Goal: Task Accomplishment & Management: Use online tool/utility

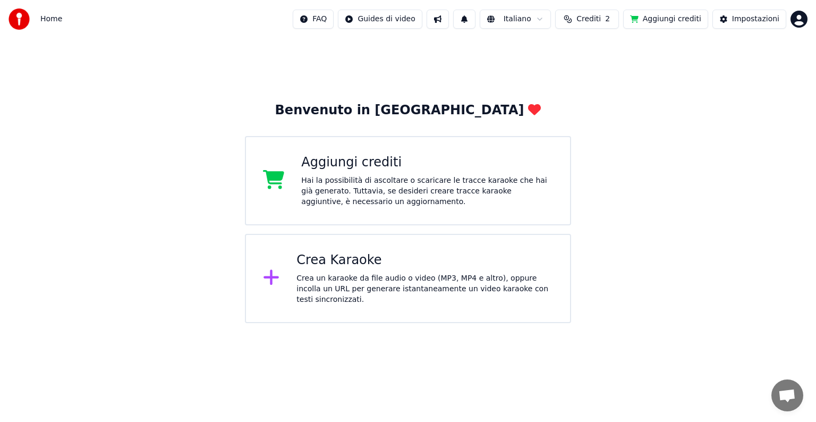
click at [352, 189] on div "Hai la possibilità di ascoltare o scaricare le tracce karaoke che hai già gener…" at bounding box center [427, 191] width 252 height 32
click at [348, 176] on div "Hai la possibilità di ascoltare o scaricare le tracce karaoke che hai già gener…" at bounding box center [427, 191] width 252 height 32
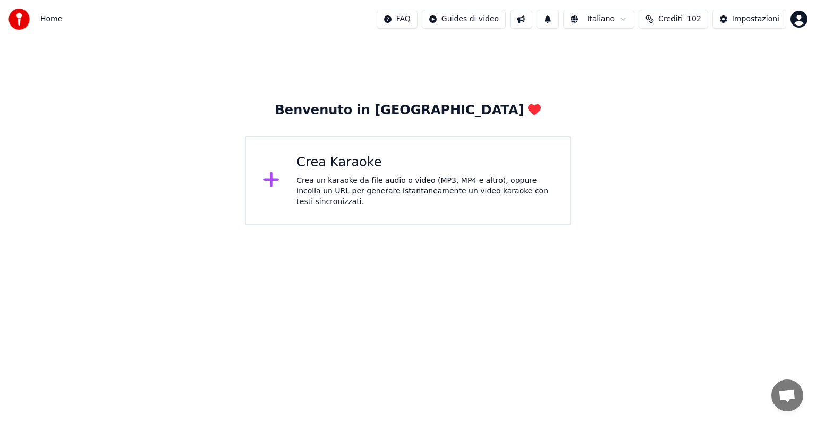
click at [376, 183] on div "Crea un karaoke da file audio o video (MP3, MP4 e altro), oppure incolla un URL…" at bounding box center [425, 191] width 257 height 32
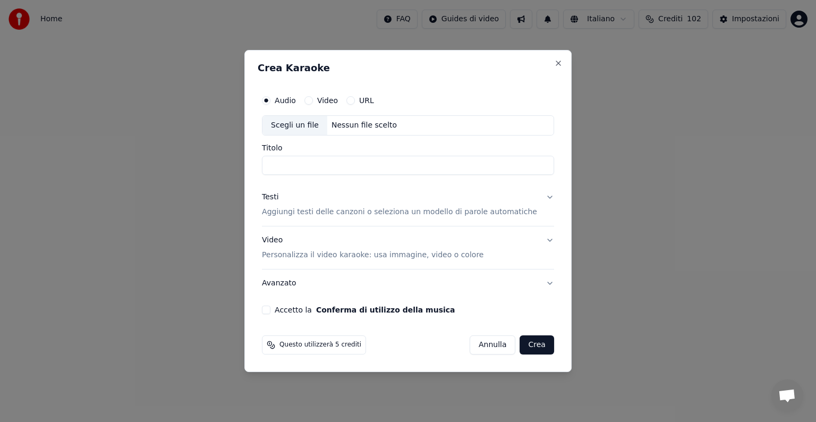
click at [318, 129] on div "Scegli un file" at bounding box center [295, 125] width 65 height 19
type input "*****"
click at [336, 210] on p "Aggiungi testi delle canzoni o seleziona un modello di parole automatiche" at bounding box center [399, 212] width 275 height 11
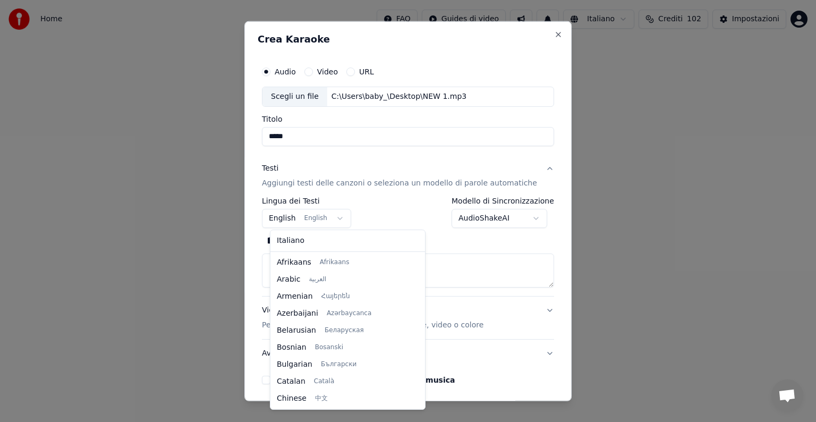
click at [342, 219] on body "**********" at bounding box center [408, 112] width 816 height 225
select select "**"
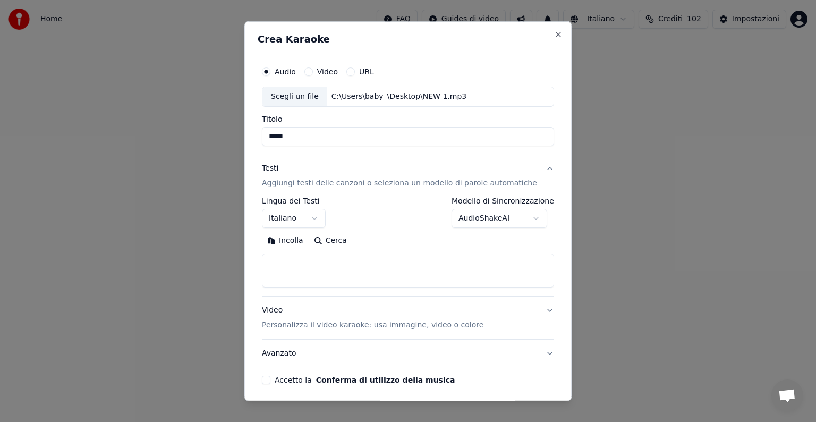
click at [296, 240] on button "Incolla" at bounding box center [285, 240] width 47 height 17
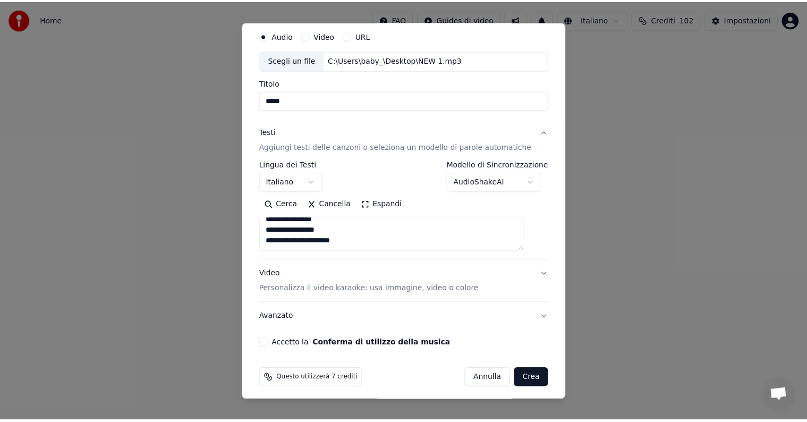
scroll to position [40, 0]
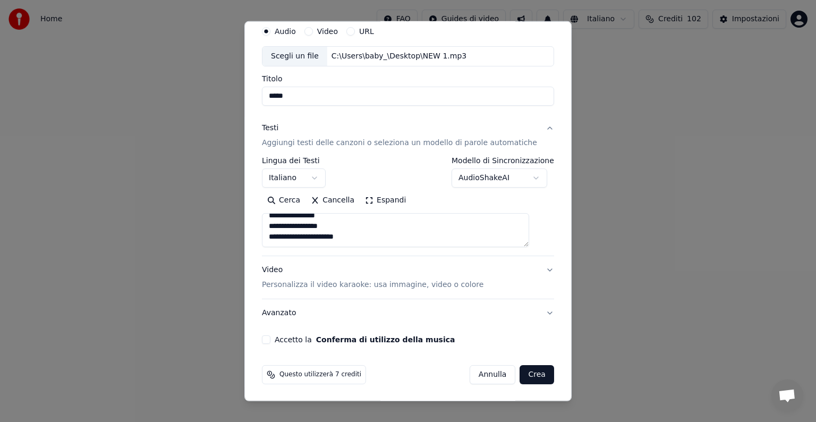
click at [270, 342] on button "Accetto la Conferma di utilizzo della musica" at bounding box center [266, 339] width 9 height 9
click at [520, 372] on button "Crea" at bounding box center [537, 374] width 34 height 19
type textarea "**********"
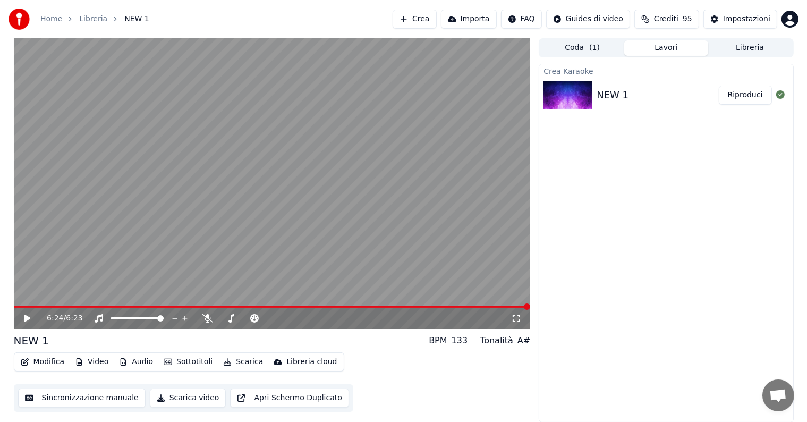
click at [43, 365] on button "Modifica" at bounding box center [42, 361] width 53 height 15
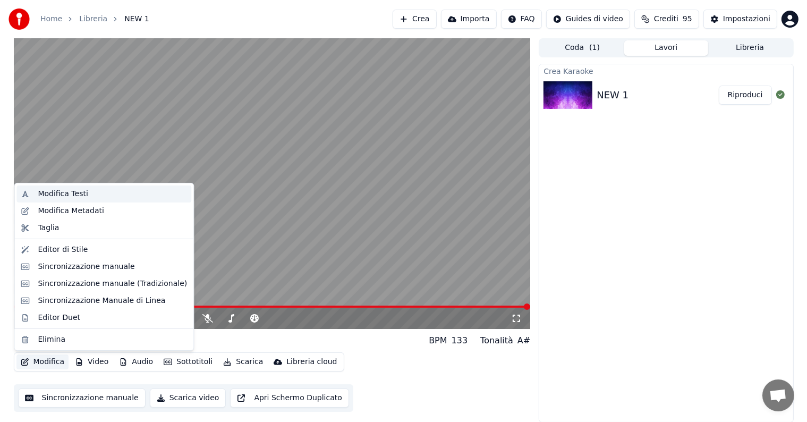
click at [50, 191] on div "Modifica Testi" at bounding box center [63, 194] width 50 height 11
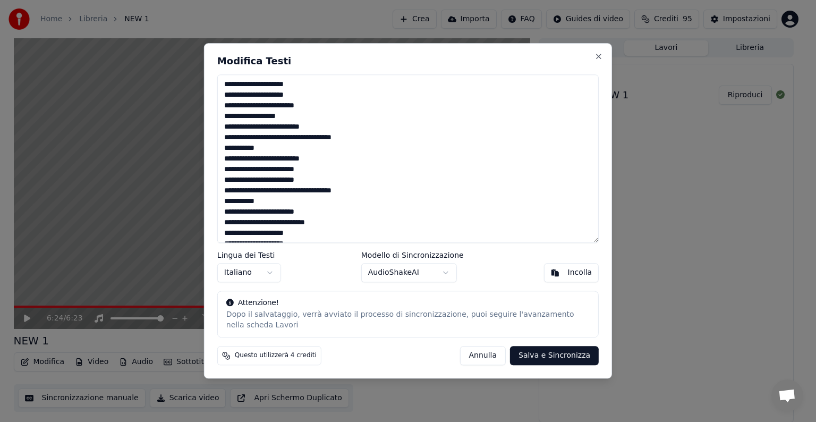
click at [481, 362] on button "Annulla" at bounding box center [483, 355] width 46 height 19
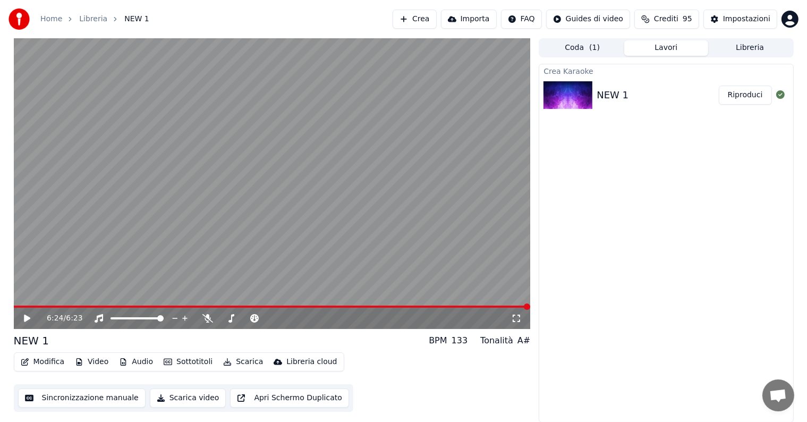
click at [167, 400] on button "Scarica video" at bounding box center [188, 397] width 77 height 19
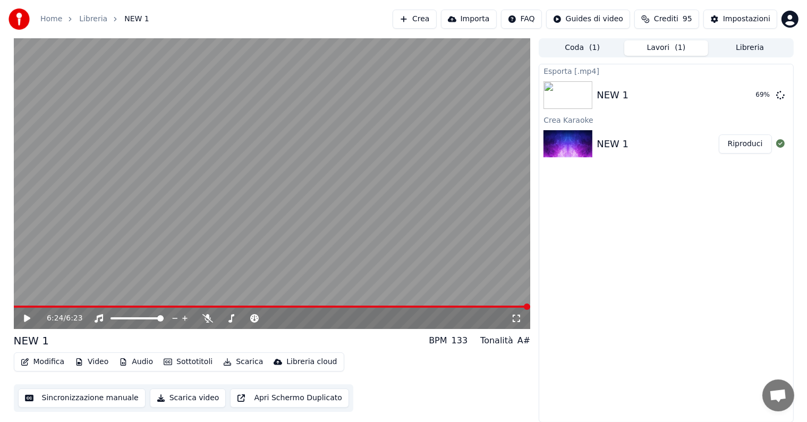
click at [781, 396] on span "Aprire la chat" at bounding box center [779, 396] width 18 height 15
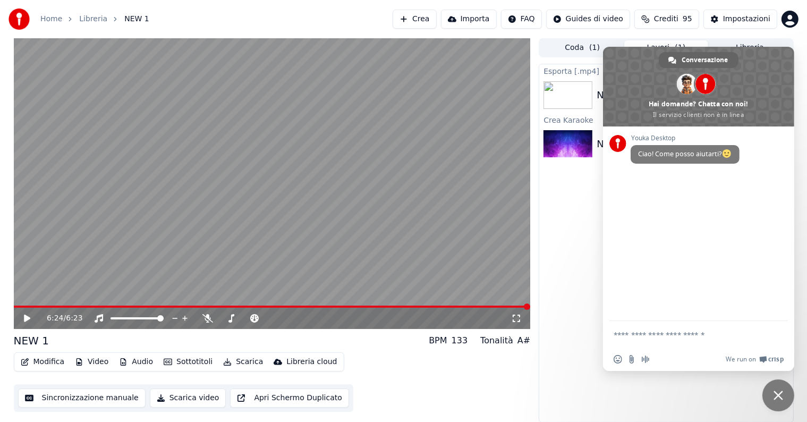
click at [779, 398] on span "Chiudere la chat" at bounding box center [779, 396] width 10 height 10
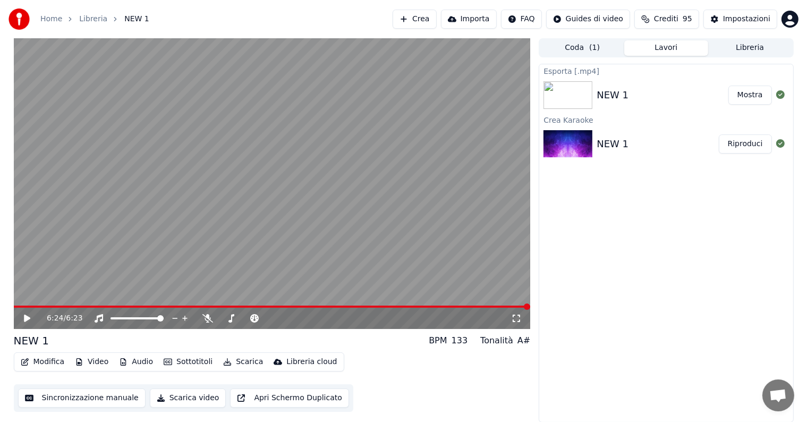
click at [758, 91] on button "Mostra" at bounding box center [751, 95] width 44 height 19
click at [653, 25] on button "Crediti 95" at bounding box center [667, 19] width 65 height 19
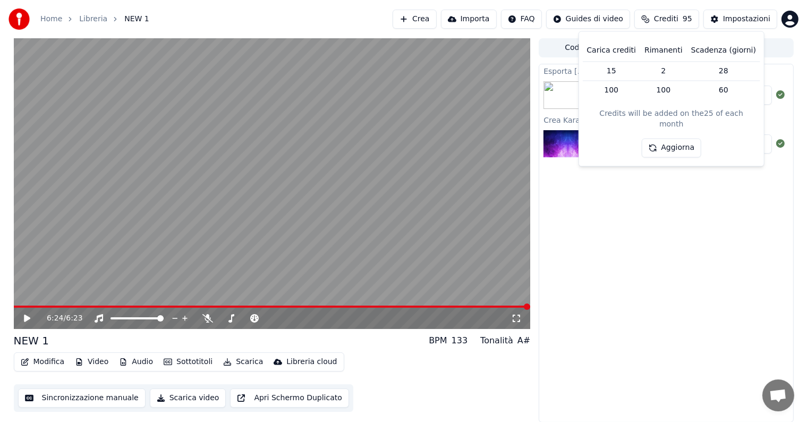
click at [667, 139] on button "Aggiorna" at bounding box center [671, 148] width 60 height 19
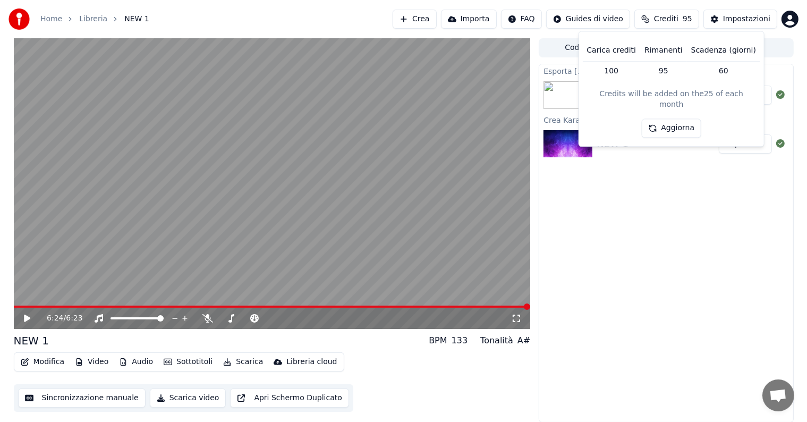
click at [616, 54] on th "Carica crediti" at bounding box center [611, 50] width 58 height 21
click at [655, 24] on button "Crediti 95" at bounding box center [667, 19] width 65 height 19
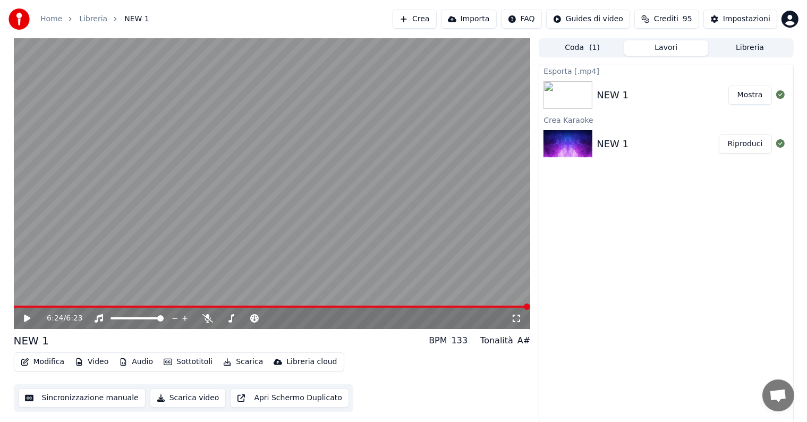
click at [655, 24] on button "Crediti 95" at bounding box center [667, 19] width 65 height 19
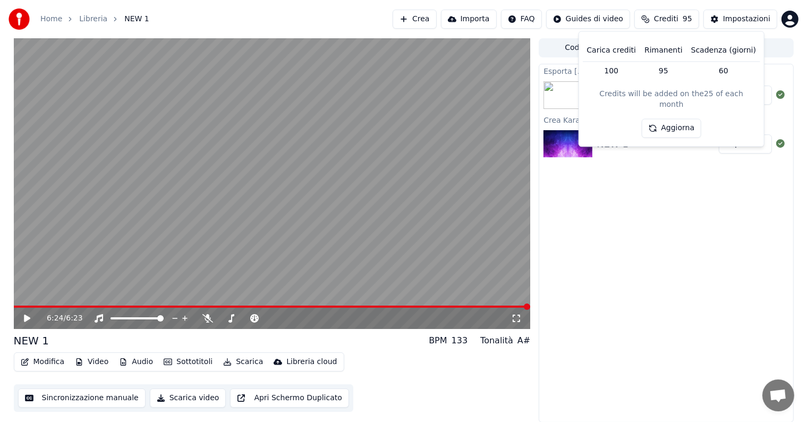
click at [625, 224] on div "Esporta [.mp4] NEW 1 Mostra Crea Karaoke NEW 1 Riproduci" at bounding box center [666, 243] width 255 height 359
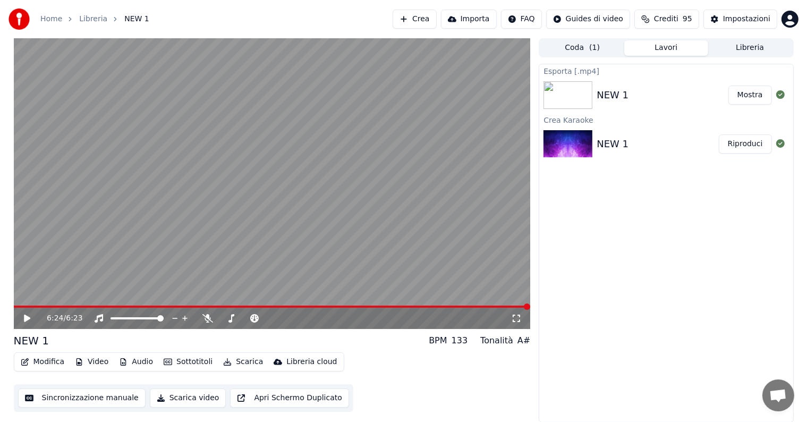
click at [52, 19] on link "Home" at bounding box center [51, 19] width 22 height 11
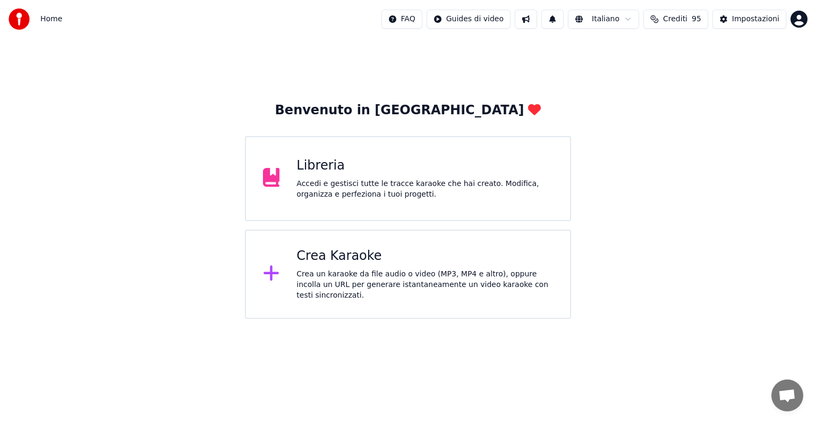
click at [355, 288] on div "Crea un karaoke da file audio o video (MP3, MP4 e altro), oppure incolla un URL…" at bounding box center [425, 285] width 257 height 32
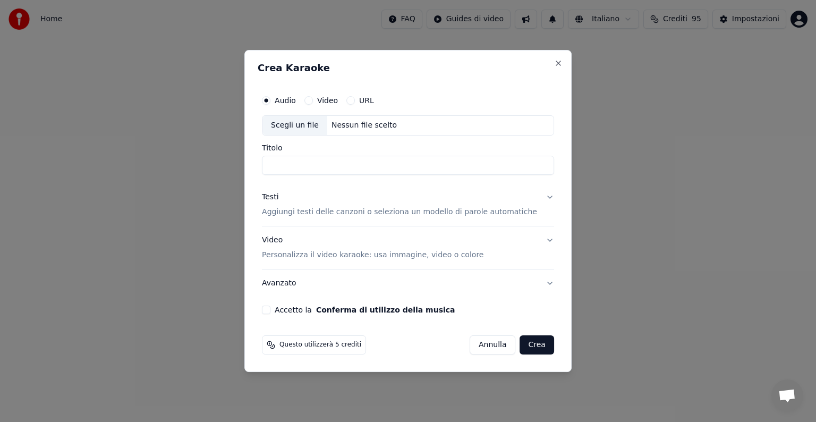
click at [355, 100] on button "URL" at bounding box center [350, 100] width 9 height 9
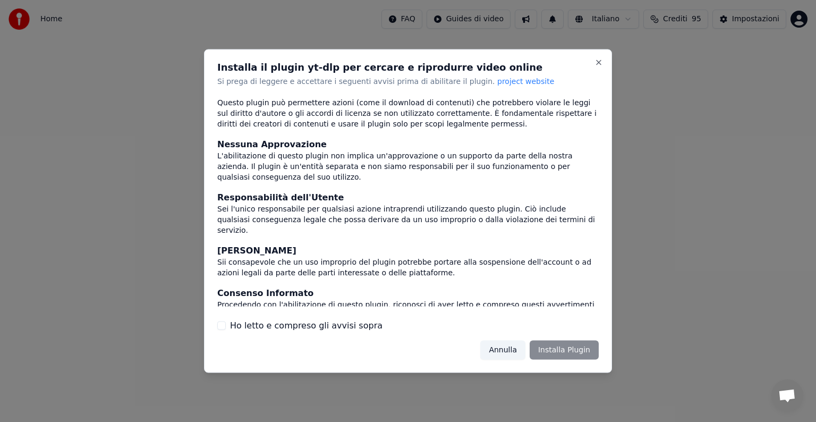
scroll to position [57, 0]
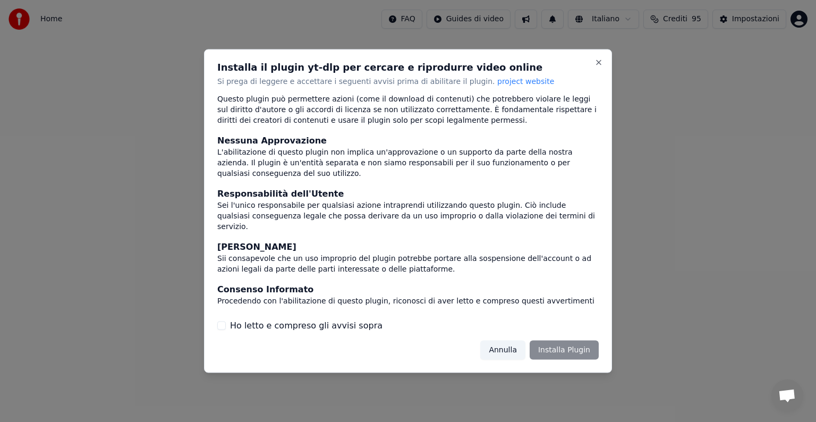
click at [221, 326] on button "Ho letto e compreso gli avvisi sopra" at bounding box center [221, 325] width 9 height 9
click at [572, 357] on button "Installa Plugin" at bounding box center [564, 349] width 69 height 19
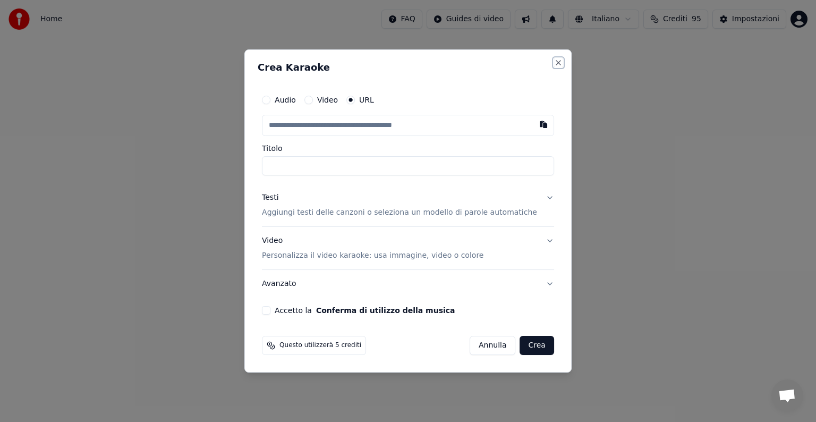
click at [554, 65] on button "Close" at bounding box center [558, 62] width 9 height 9
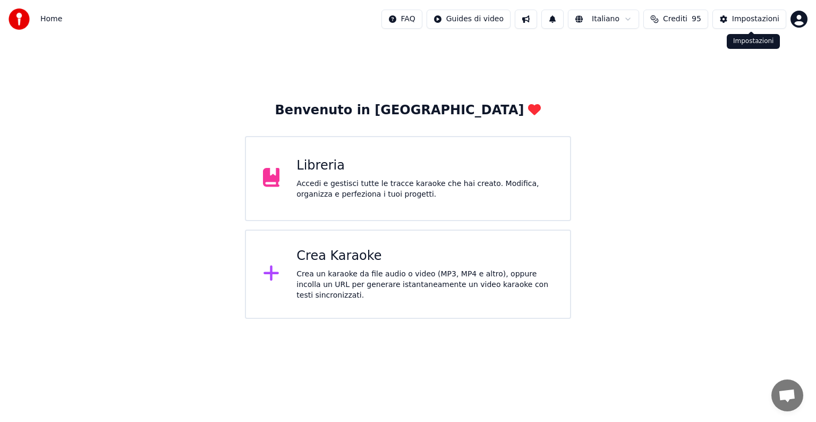
click at [761, 26] on button "Impostazioni" at bounding box center [750, 19] width 74 height 19
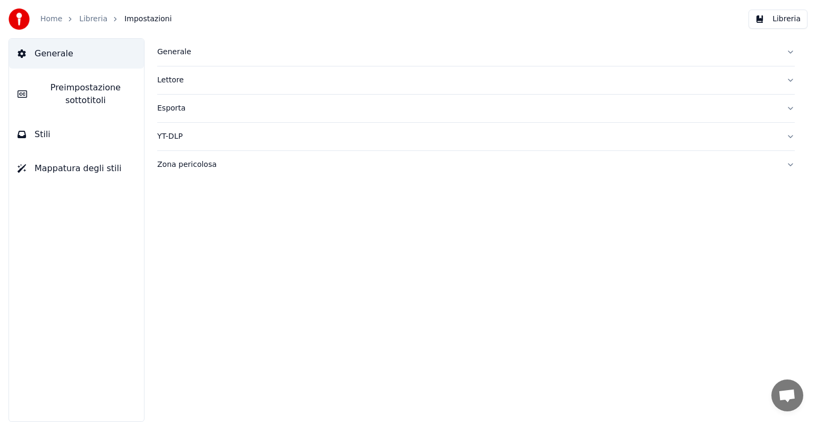
click at [69, 125] on button "Stili" at bounding box center [76, 135] width 135 height 30
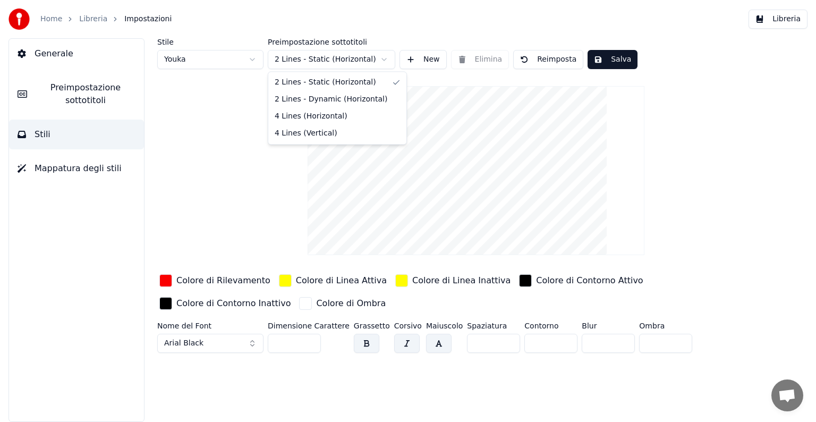
click at [390, 55] on html "Home Libreria Impostazioni Libreria Generale Preimpostazione sottotitoli Stili …" at bounding box center [408, 211] width 816 height 422
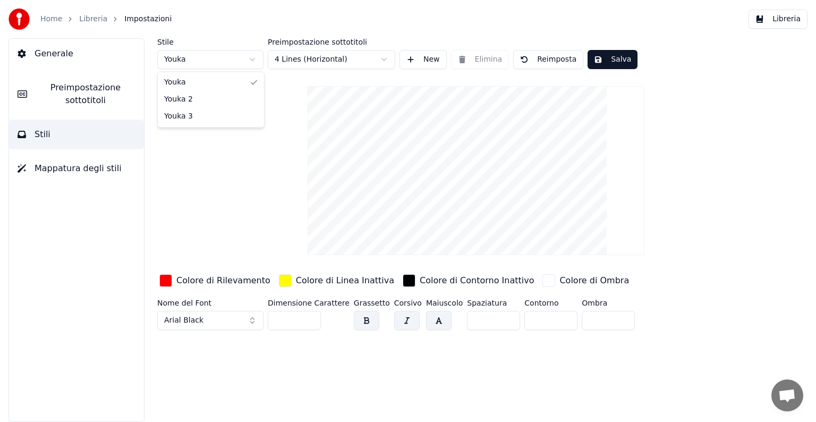
click at [253, 61] on html "Home Libreria Impostazioni Libreria Generale Preimpostazione sottotitoli Stili …" at bounding box center [408, 211] width 816 height 422
type input "**"
type input "*"
click at [251, 61] on html "Home Libreria Impostazioni Libreria Generale Preimpostazione sottotitoli Stili …" at bounding box center [408, 211] width 816 height 422
click at [248, 61] on html "Home Libreria Impostazioni Libreria Generale Preimpostazione sottotitoli Stili …" at bounding box center [408, 211] width 816 height 422
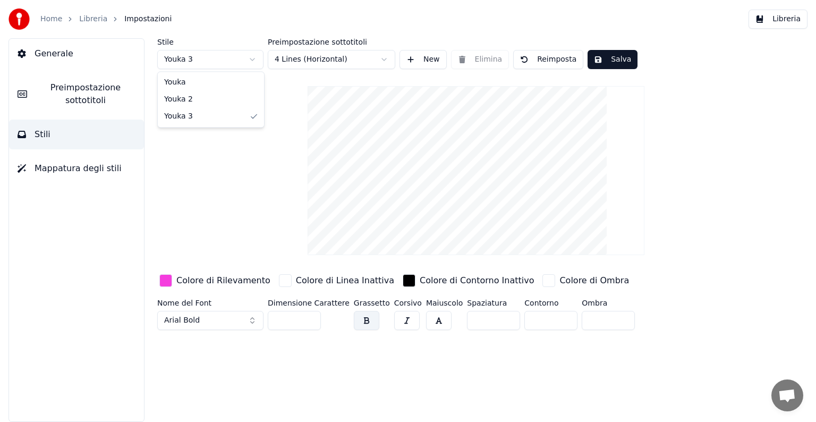
type input "***"
type input "*"
click at [386, 57] on html "Home Libreria Impostazioni Libreria Generale Preimpostazione sottotitoli Stili …" at bounding box center [408, 211] width 816 height 422
click at [384, 59] on html "Home Libreria Impostazioni Libreria Generale Preimpostazione sottotitoli Stili …" at bounding box center [408, 211] width 816 height 422
click at [612, 60] on button "Salva" at bounding box center [613, 59] width 50 height 19
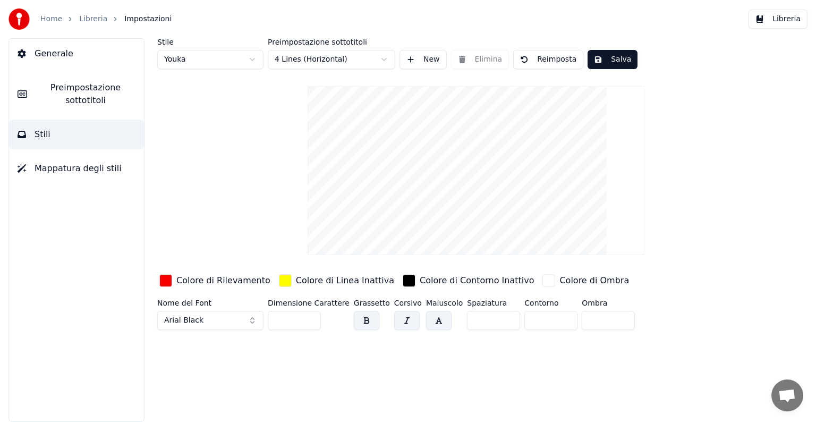
click at [70, 106] on button "Preimpostazione sottotitoli" at bounding box center [76, 94] width 135 height 43
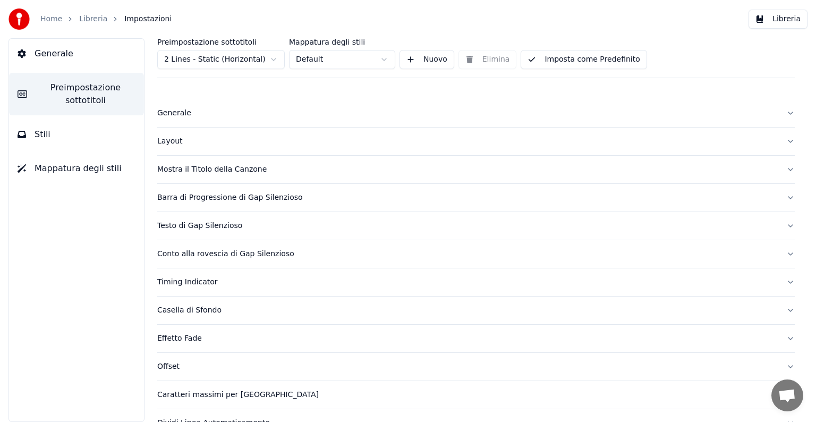
click at [193, 164] on div "Mostra il Titolo della Canzone" at bounding box center [467, 169] width 621 height 11
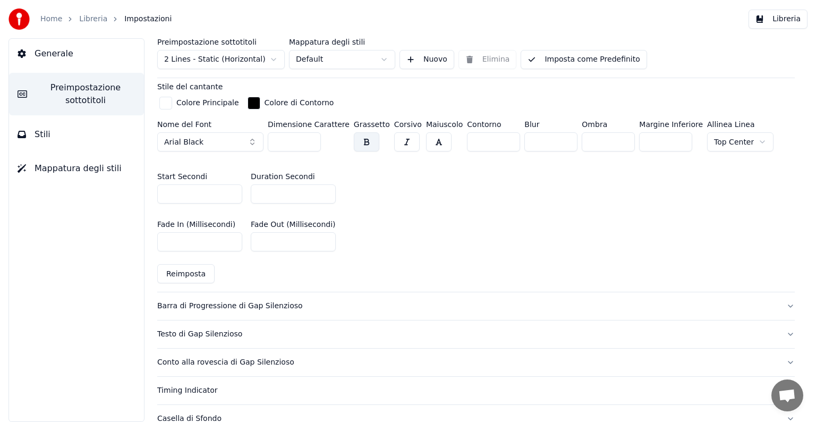
scroll to position [425, 0]
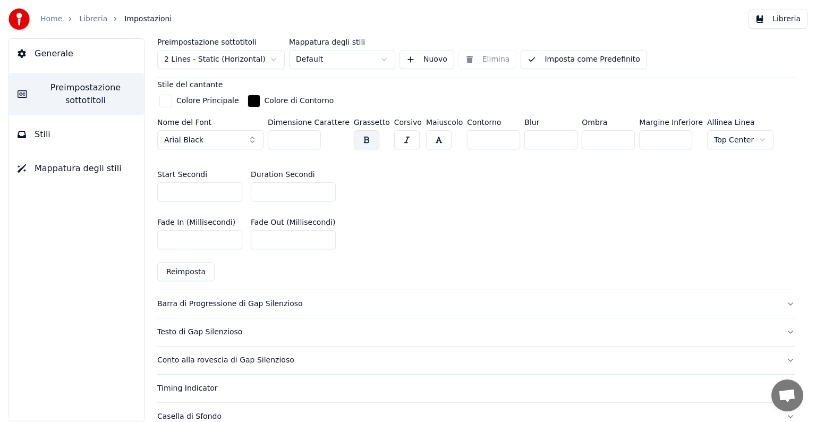
click at [41, 131] on span "Stili" at bounding box center [43, 134] width 16 height 13
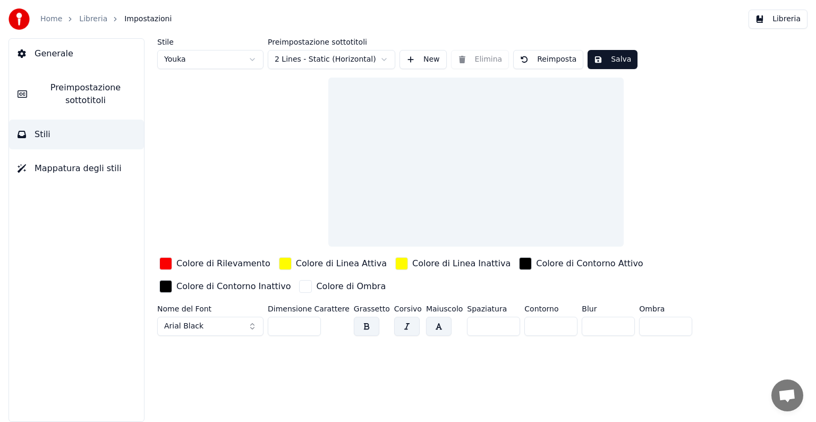
scroll to position [0, 0]
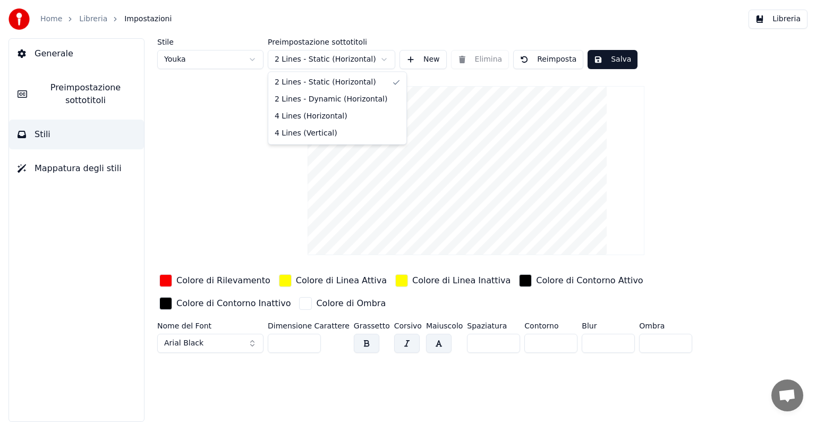
click at [382, 61] on html "Home Libreria Impostazioni Libreria Generale Preimpostazione sottotitoli Stili …" at bounding box center [408, 211] width 816 height 422
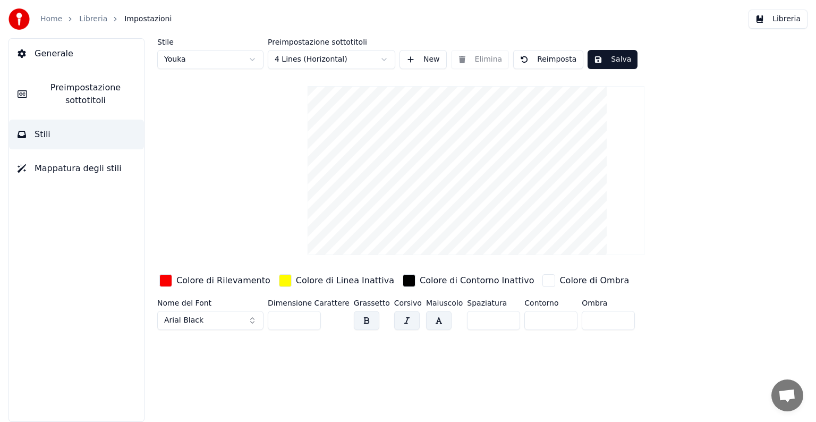
click at [606, 62] on button "Salva" at bounding box center [613, 59] width 50 height 19
click at [46, 17] on link "Home" at bounding box center [51, 19] width 22 height 11
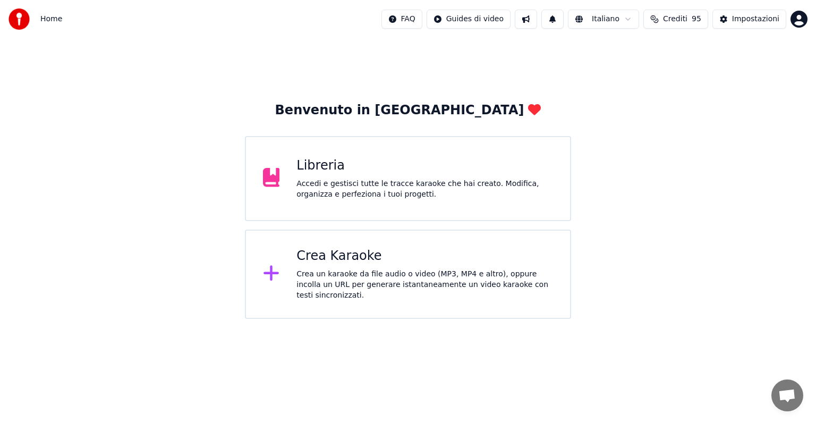
click at [340, 262] on div "Crea Karaoke" at bounding box center [425, 256] width 257 height 17
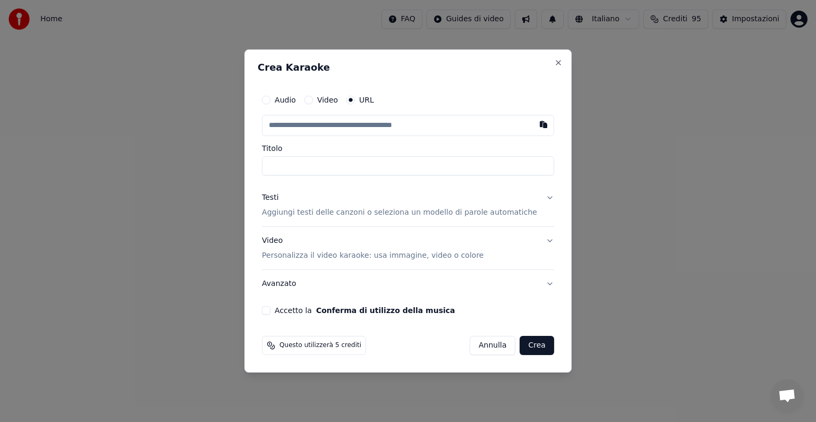
click at [270, 101] on button "Audio" at bounding box center [266, 100] width 9 height 9
click at [554, 64] on button "Close" at bounding box center [558, 63] width 9 height 9
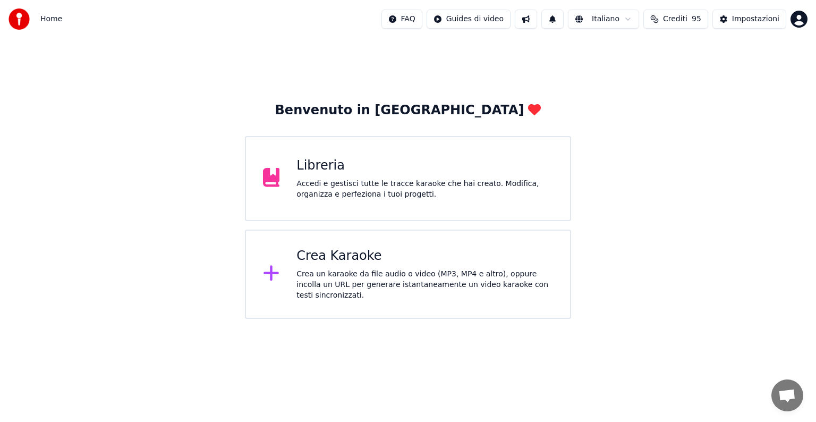
click at [340, 283] on div "Crea un karaoke da file audio o video (MP3, MP4 e altro), oppure incolla un URL…" at bounding box center [425, 285] width 257 height 32
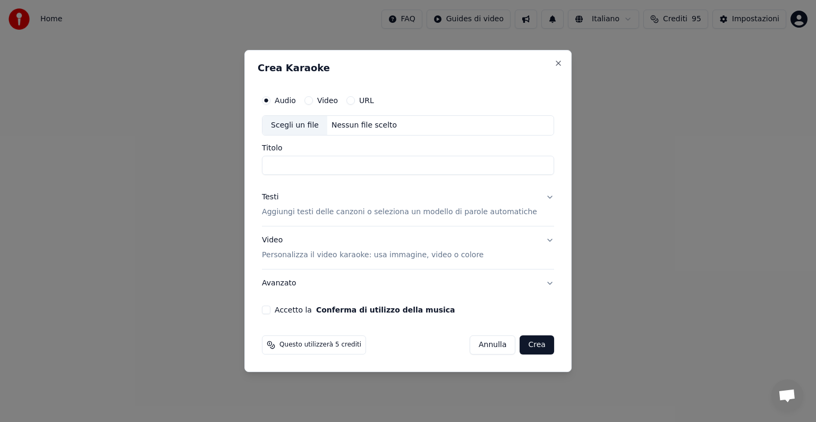
click at [304, 130] on div "Scegli un file" at bounding box center [295, 125] width 65 height 19
type input "**********"
click at [287, 216] on p "Aggiungi testi delle canzoni o seleziona un modello di parole automatiche" at bounding box center [399, 212] width 275 height 11
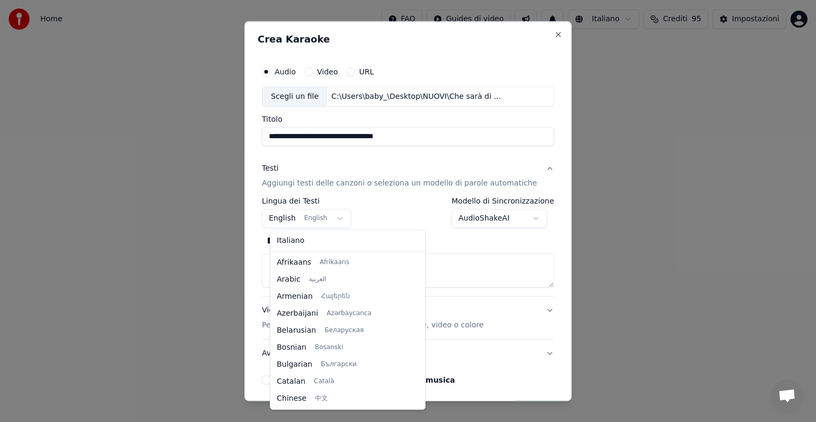
click at [342, 221] on body "**********" at bounding box center [408, 159] width 816 height 319
select select "**"
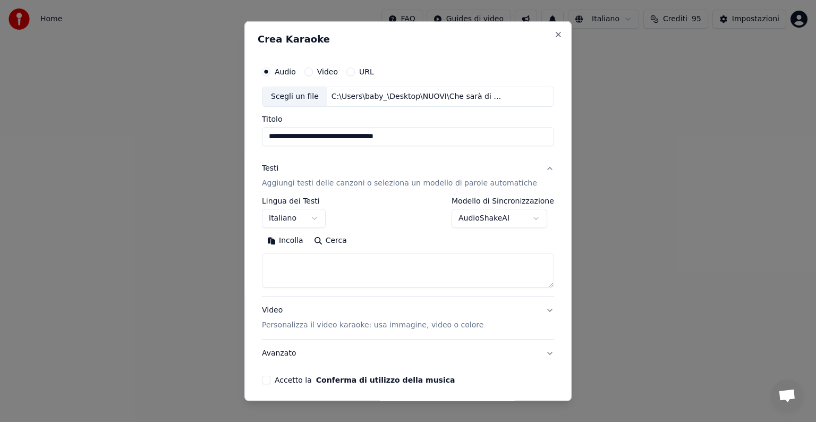
click at [293, 242] on button "Incolla" at bounding box center [285, 240] width 47 height 17
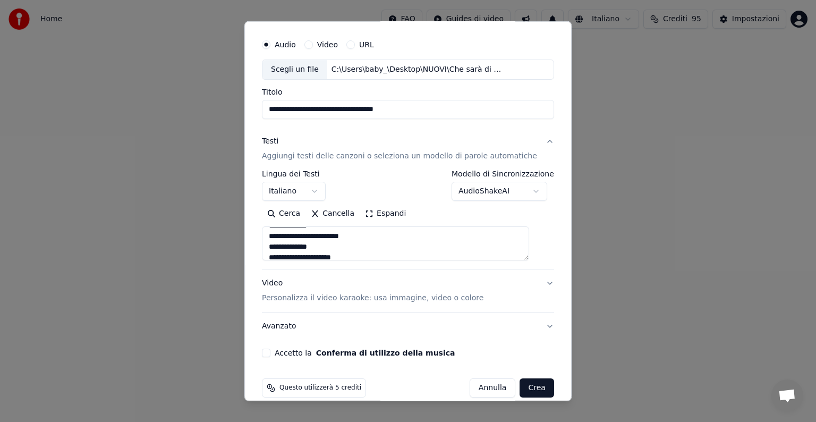
scroll to position [40, 0]
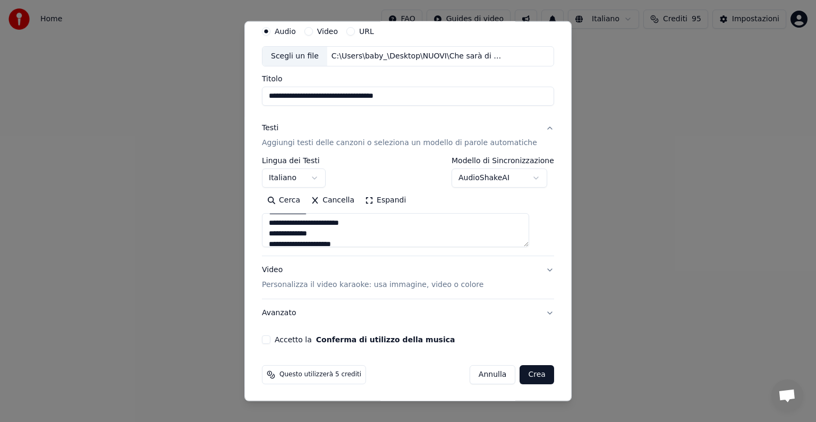
click at [270, 339] on button "Accetto la Conferma di utilizzo della musica" at bounding box center [266, 339] width 9 height 9
click at [531, 271] on button "Video Personalizza il video karaoke: usa immagine, video o colore" at bounding box center [408, 277] width 292 height 43
type textarea "**********"
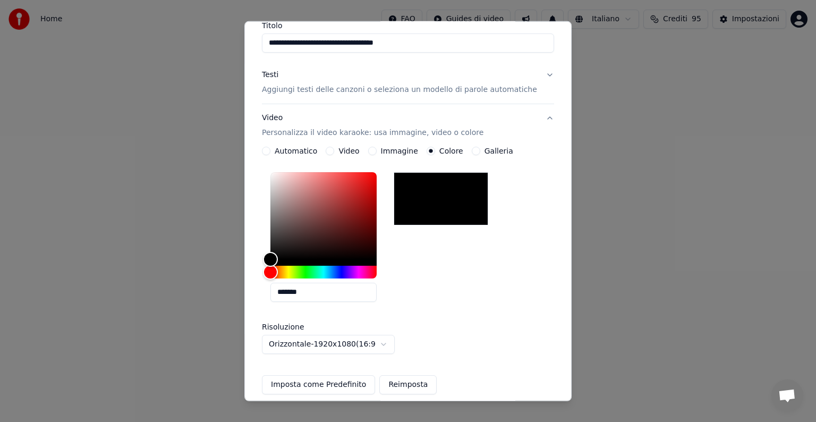
scroll to position [147, 0]
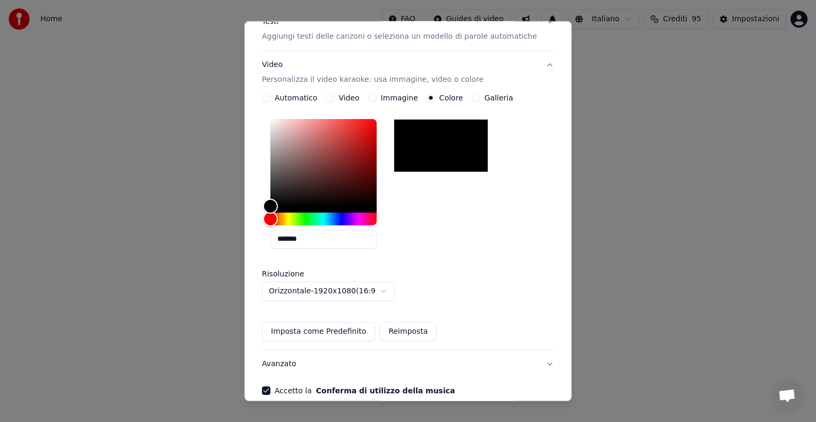
click at [531, 65] on button "Video Personalizza il video karaoke: usa immagine, video o colore" at bounding box center [408, 72] width 292 height 43
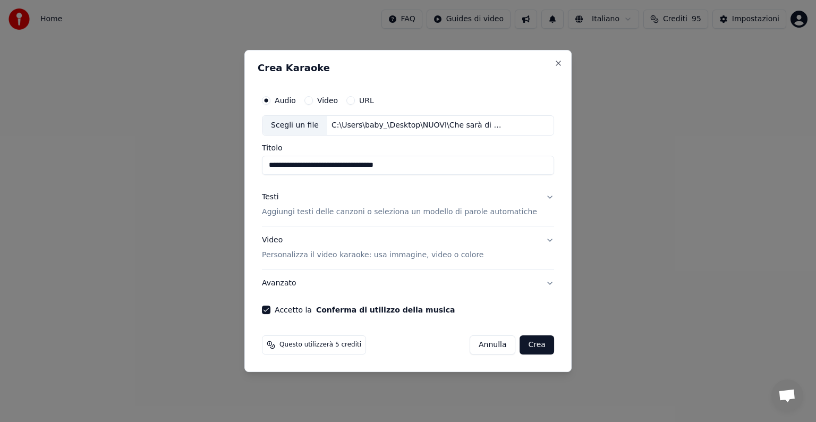
click at [373, 213] on p "Aggiungi testi delle canzoni o seleziona un modello di parole automatiche" at bounding box center [399, 212] width 275 height 11
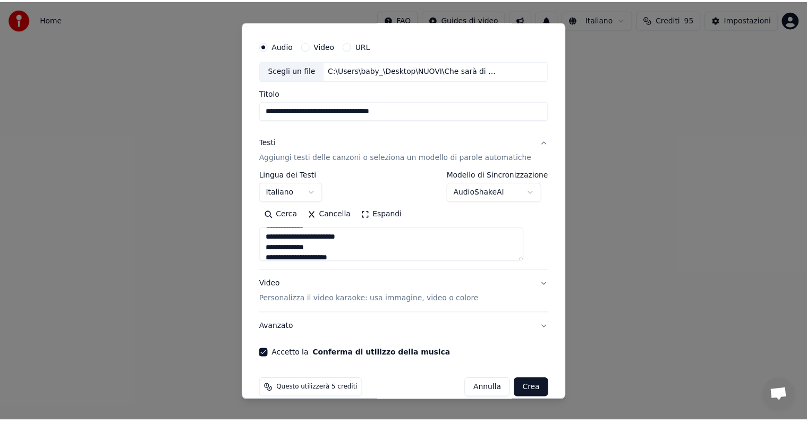
scroll to position [40, 0]
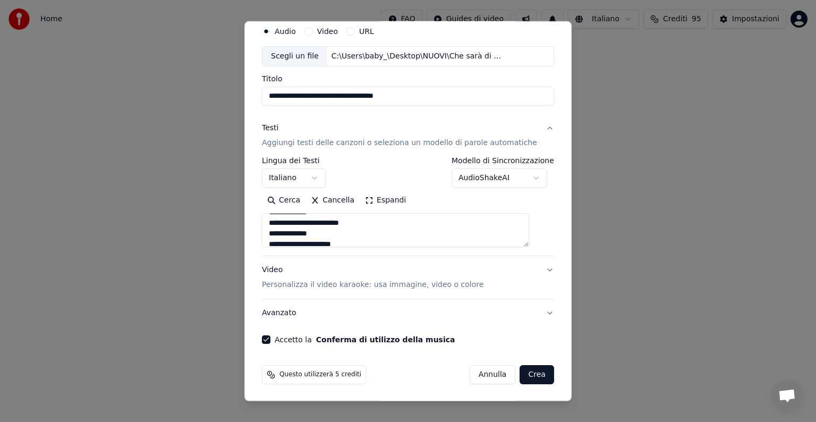
click at [527, 376] on button "Crea" at bounding box center [537, 374] width 34 height 19
type textarea "**********"
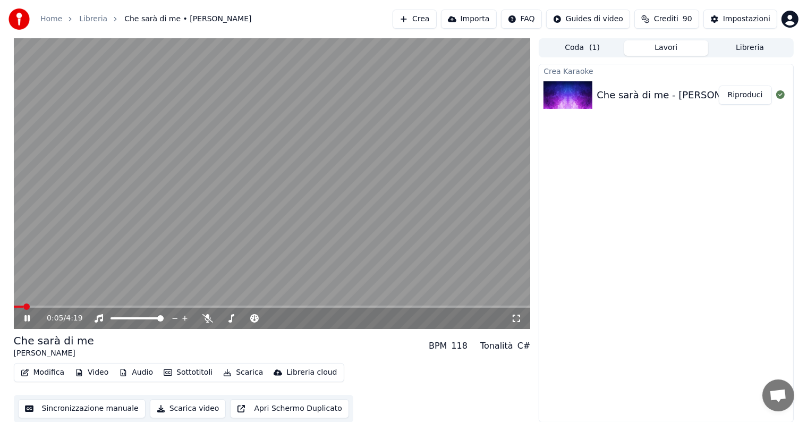
click at [23, 306] on span at bounding box center [19, 307] width 10 height 2
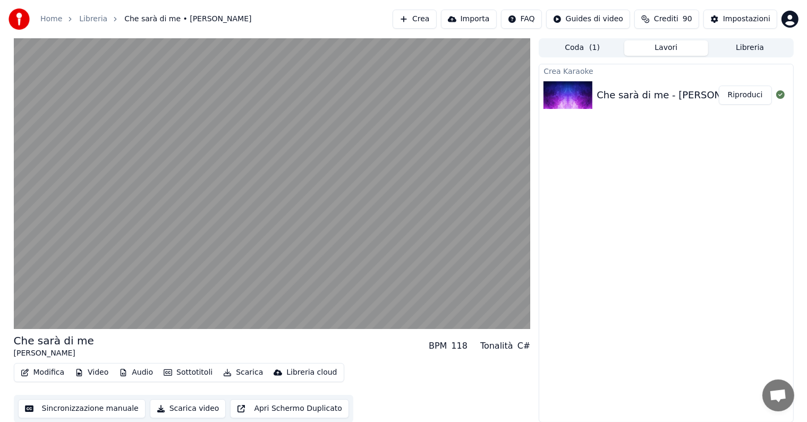
click at [234, 375] on button "Scarica" at bounding box center [243, 372] width 48 height 15
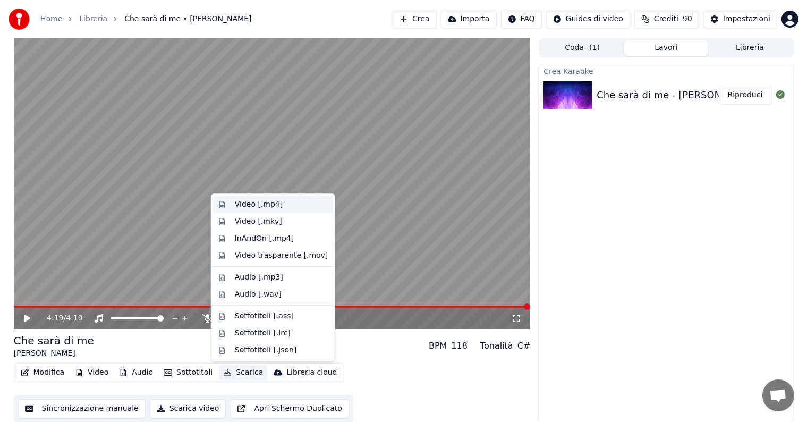
click at [246, 207] on div "Video [.mp4]" at bounding box center [259, 204] width 48 height 11
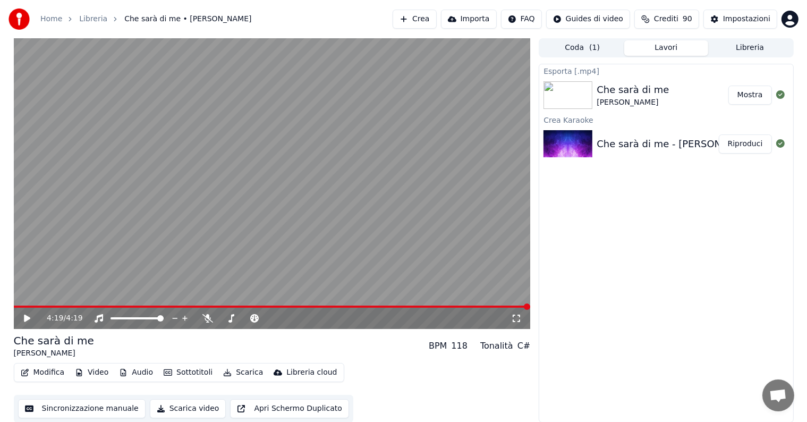
click at [757, 96] on button "Mostra" at bounding box center [751, 95] width 44 height 19
